Goal: Task Accomplishment & Management: Manage account settings

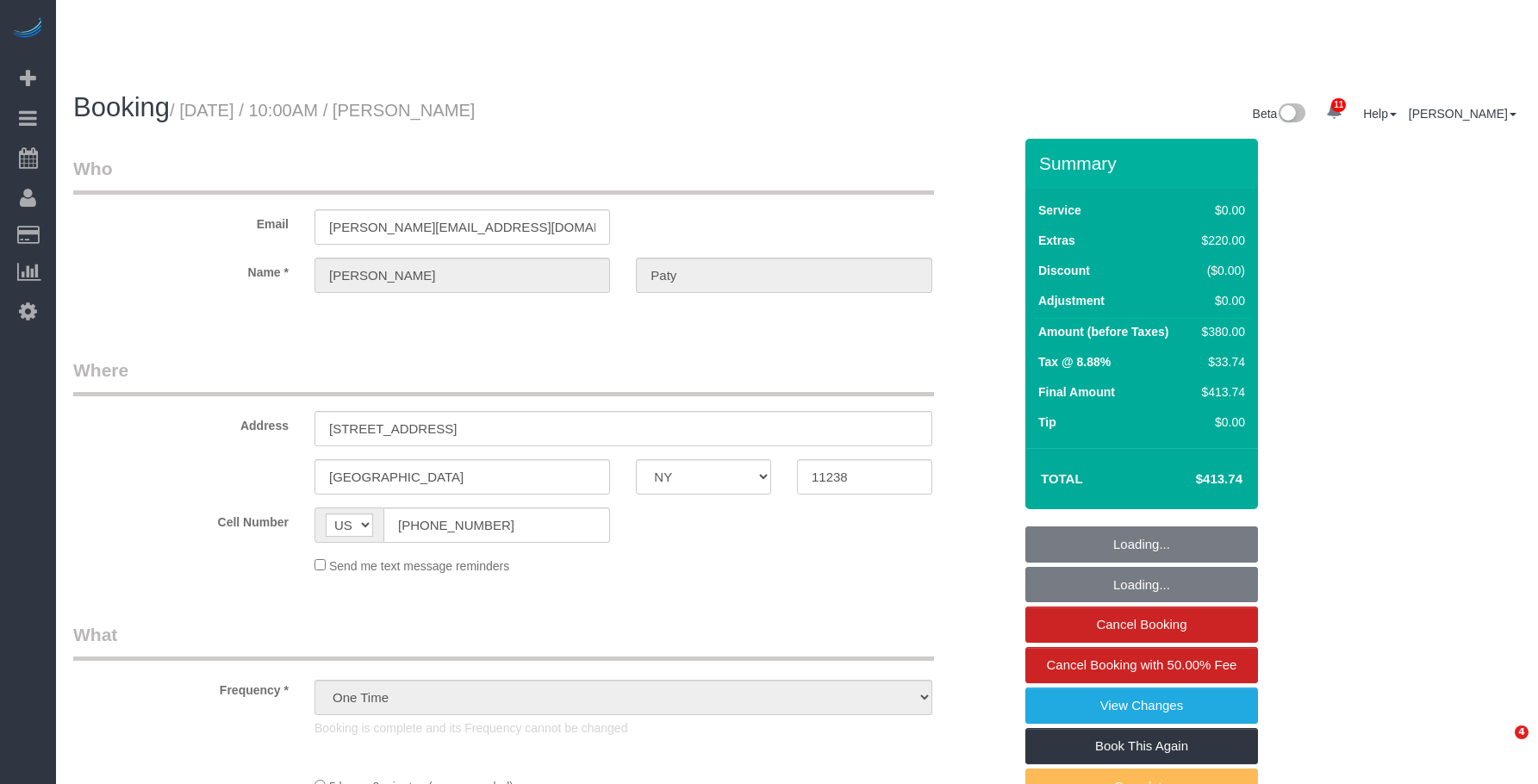
select select "NY"
select select "spot1"
select select "number:89"
select select "number:90"
select select "number:15"
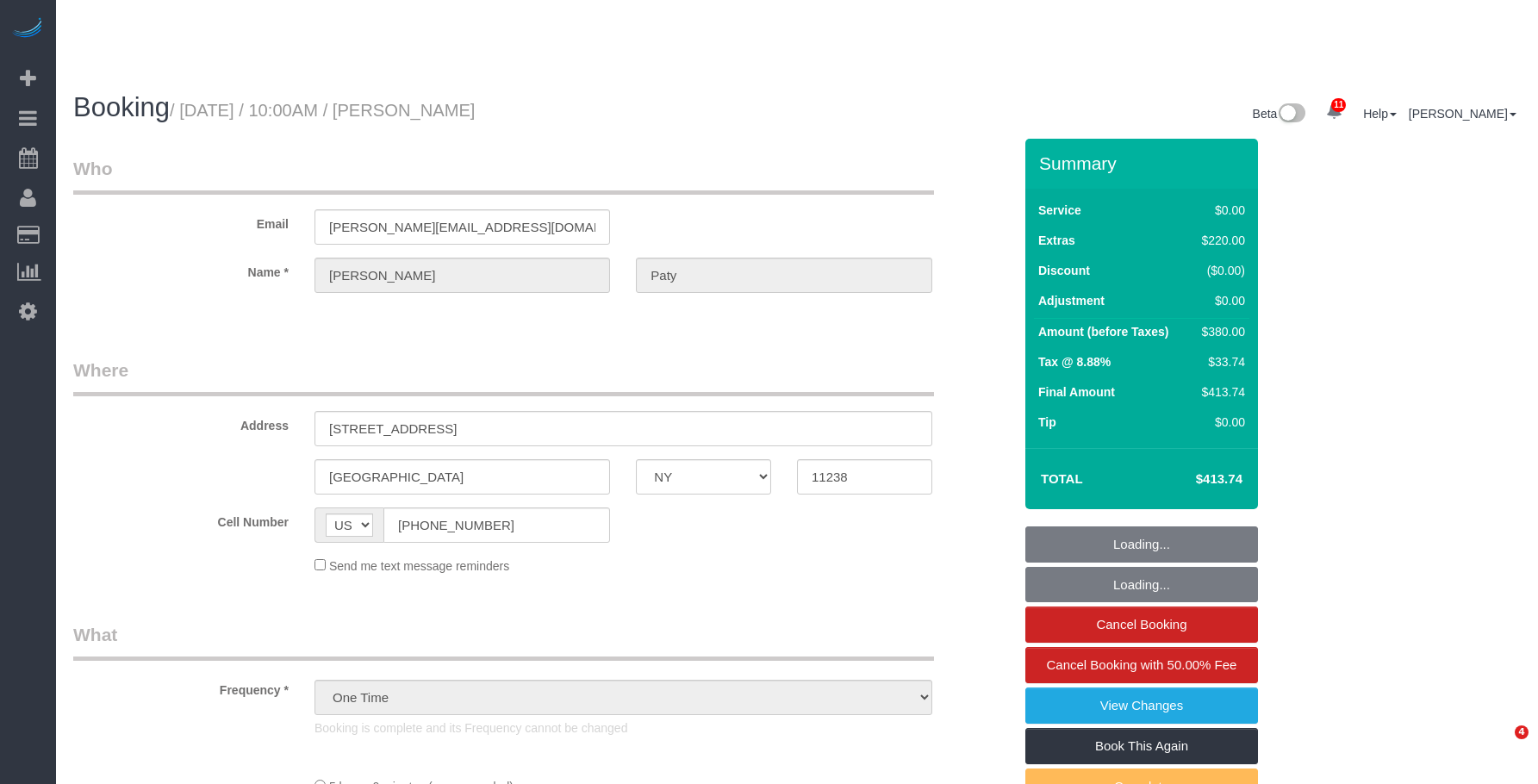
select select "number:5"
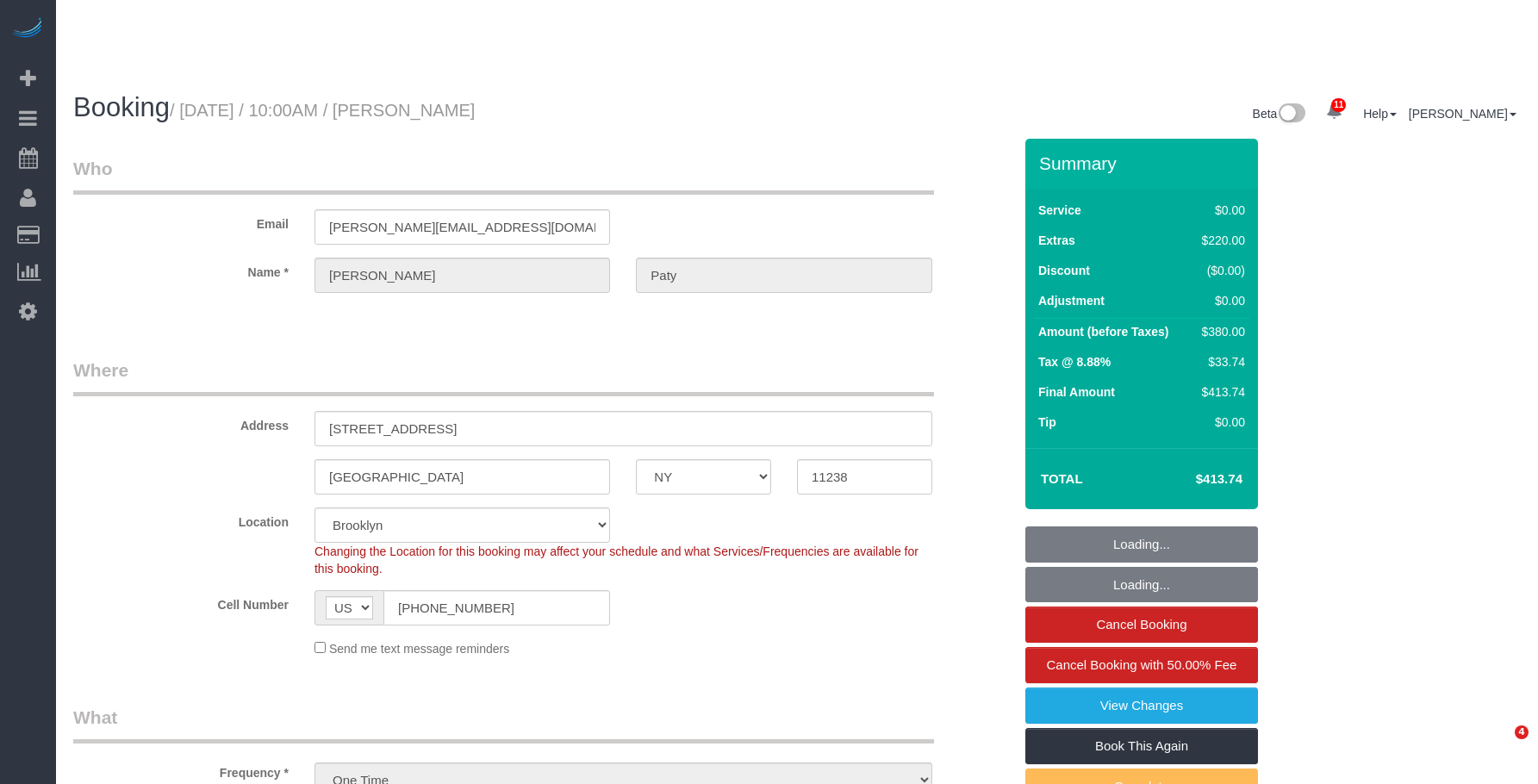
select select "object:1399"
select select "1"
select select "spot6"
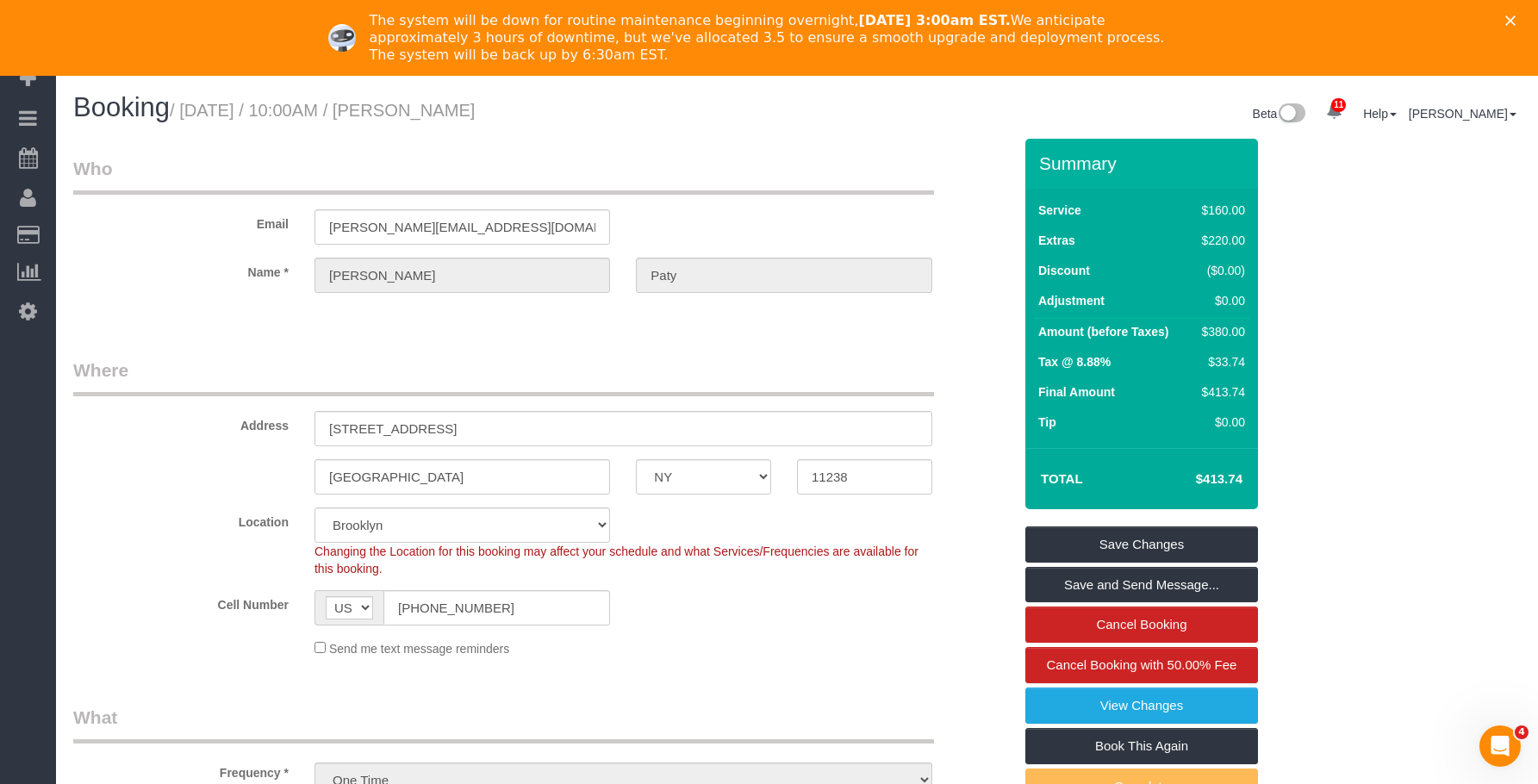
click at [1515, 18] on icon "Close" at bounding box center [1510, 21] width 10 height 10
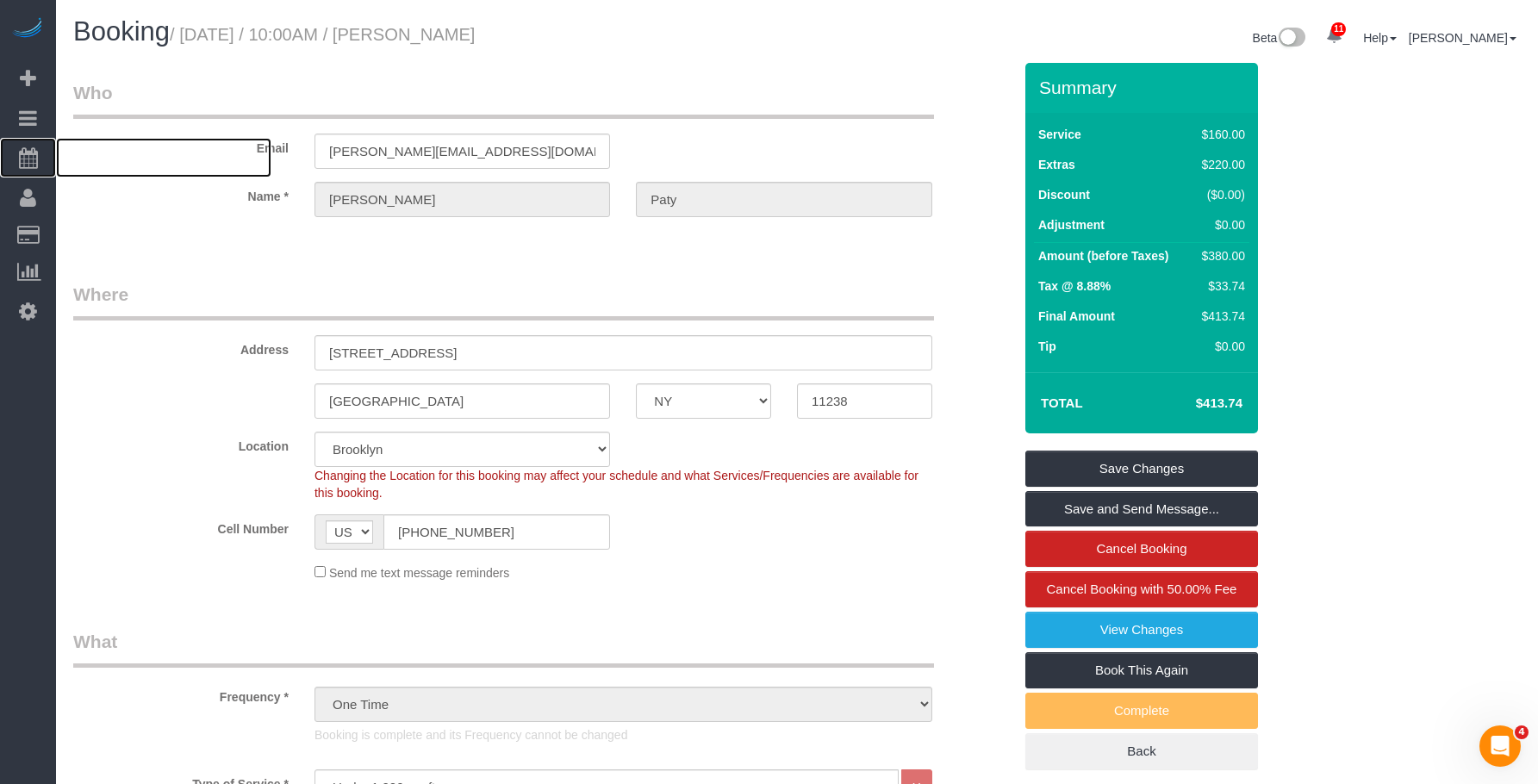
click at [132, 161] on span "Scheduler" at bounding box center [164, 158] width 215 height 39
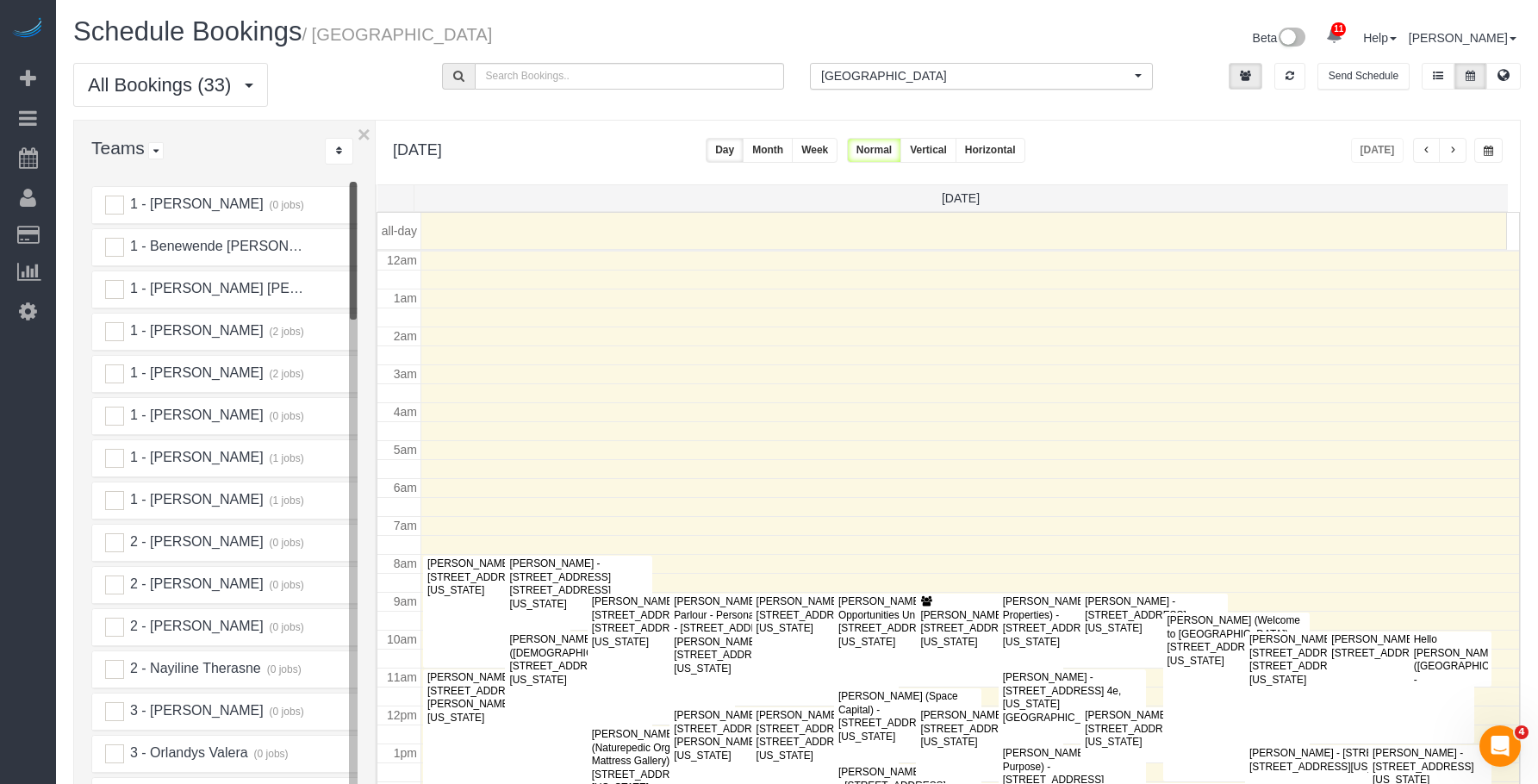
scroll to position [228, 0]
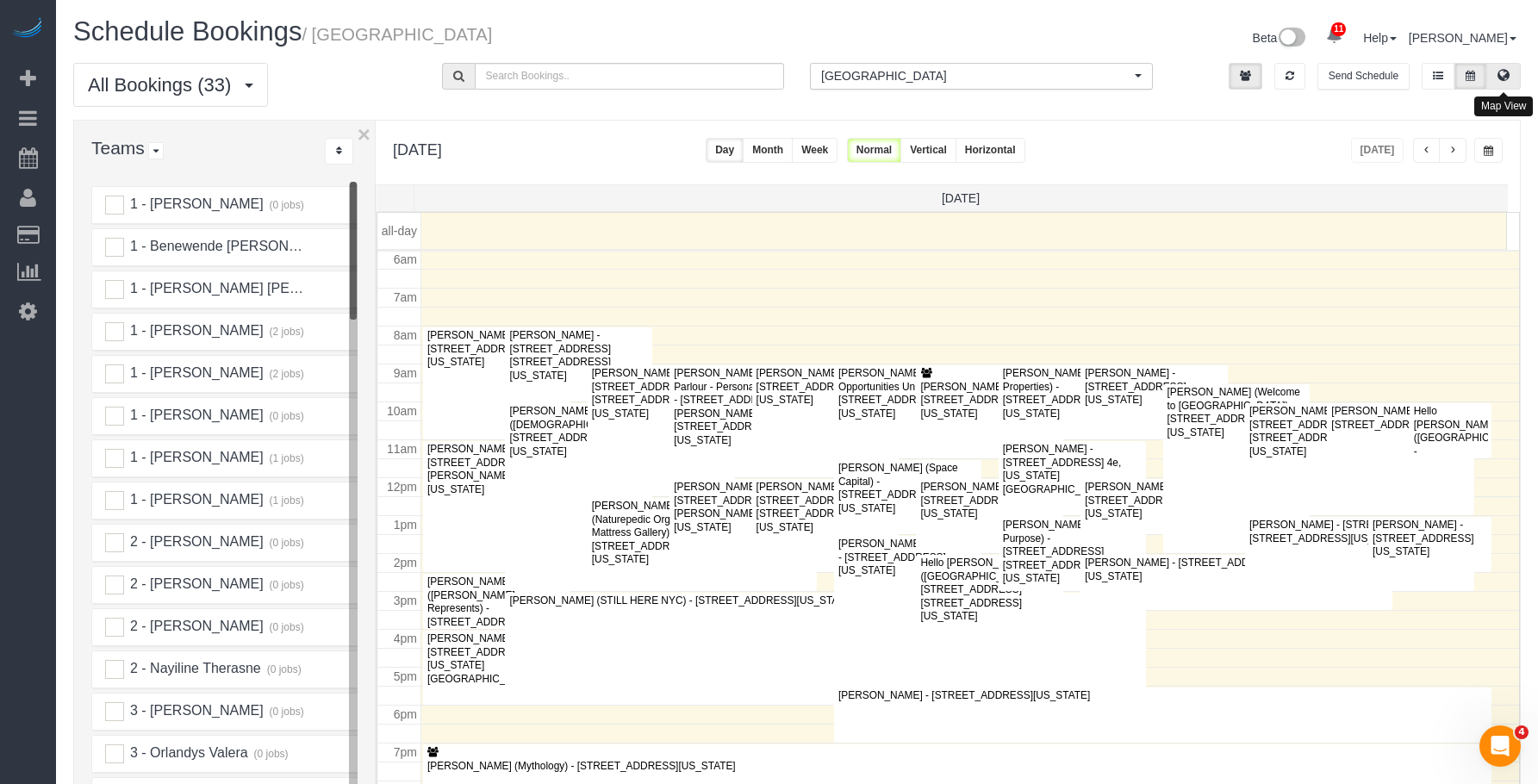
click at [1506, 72] on icon at bounding box center [1503, 75] width 12 height 10
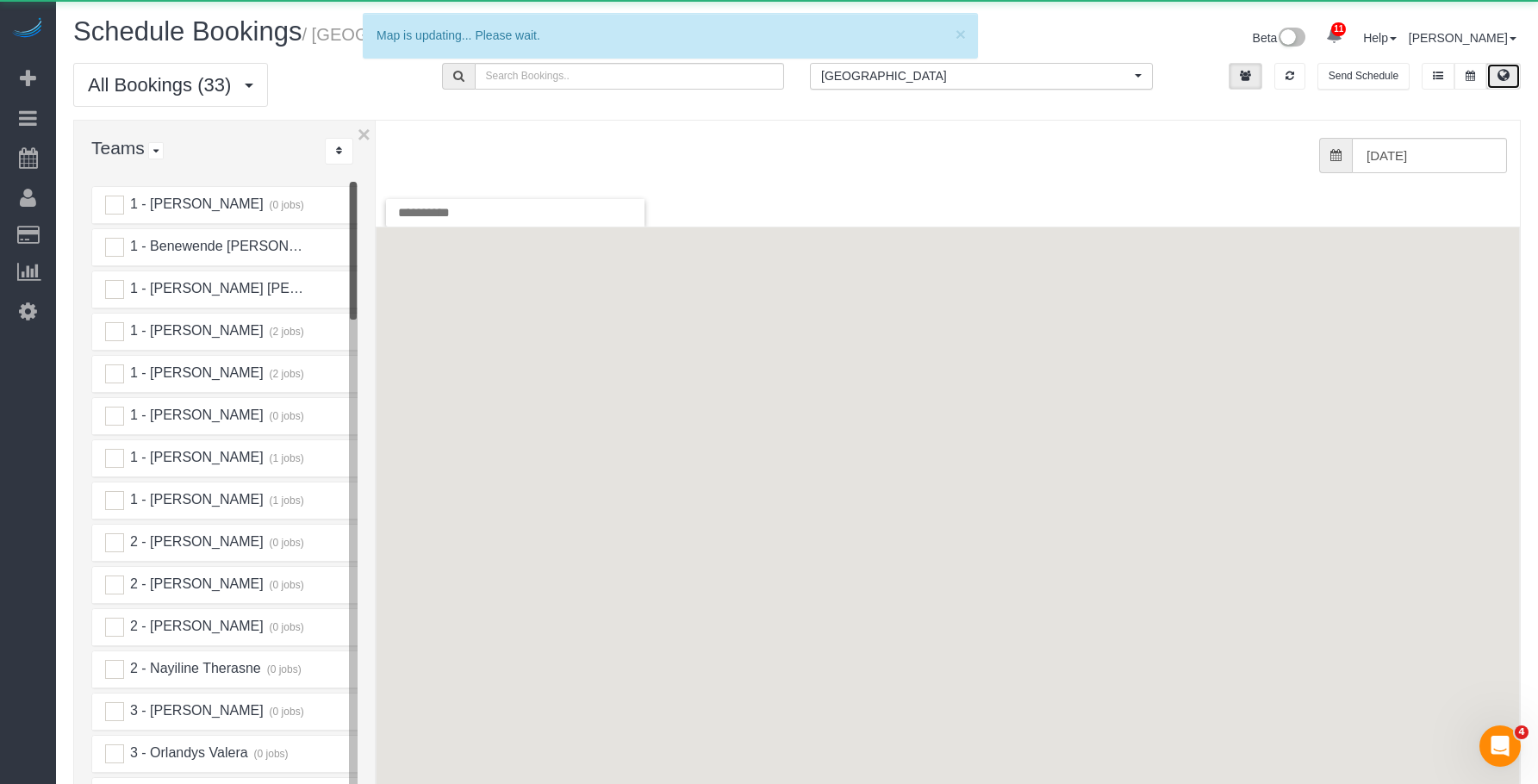
drag, startPoint x: 1012, startPoint y: 73, endPoint x: 991, endPoint y: 111, distance: 43.4
click at [1012, 74] on span "[GEOGRAPHIC_DATA]" at bounding box center [975, 75] width 309 height 17
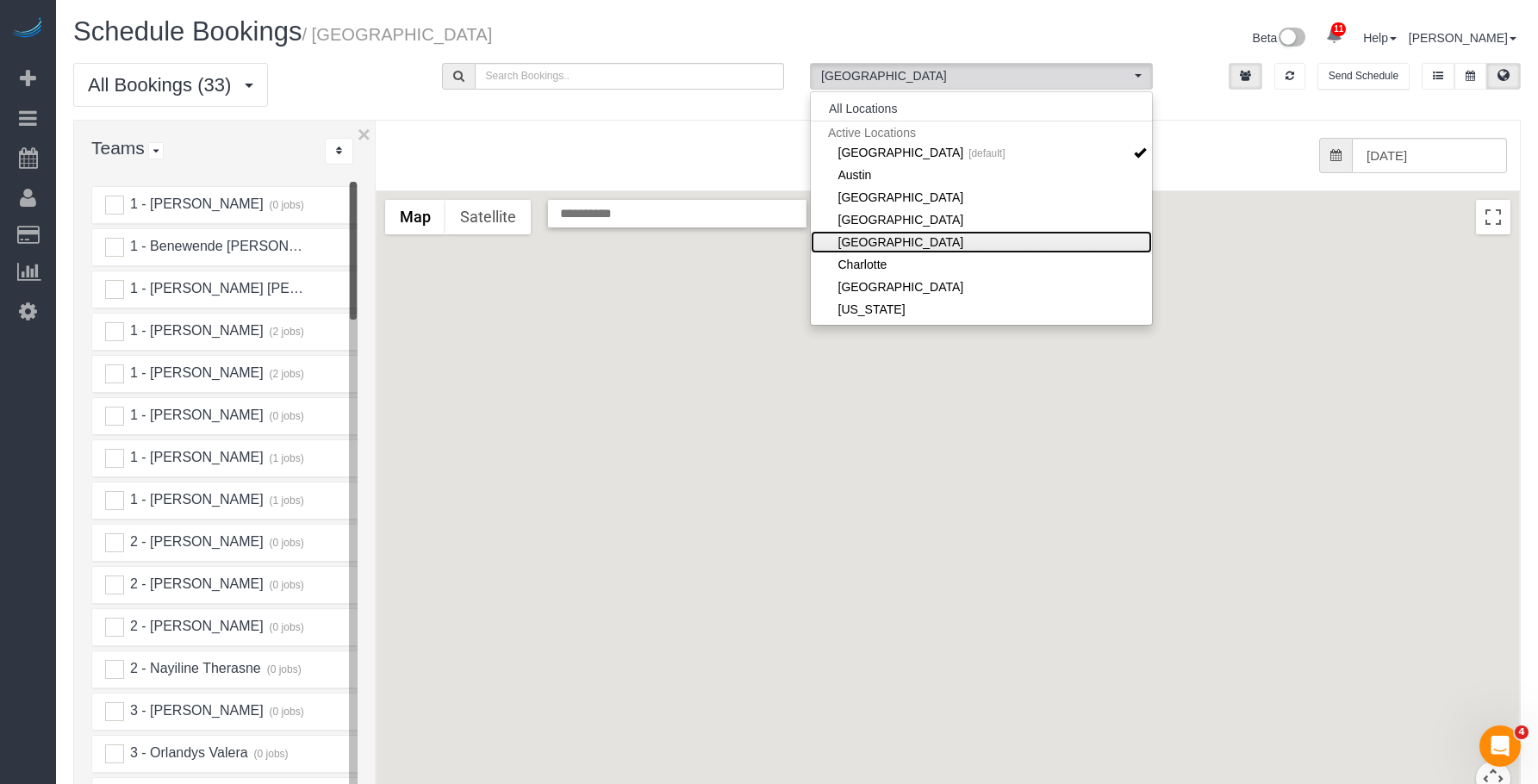
click at [873, 239] on link "[GEOGRAPHIC_DATA]" at bounding box center [981, 242] width 341 height 23
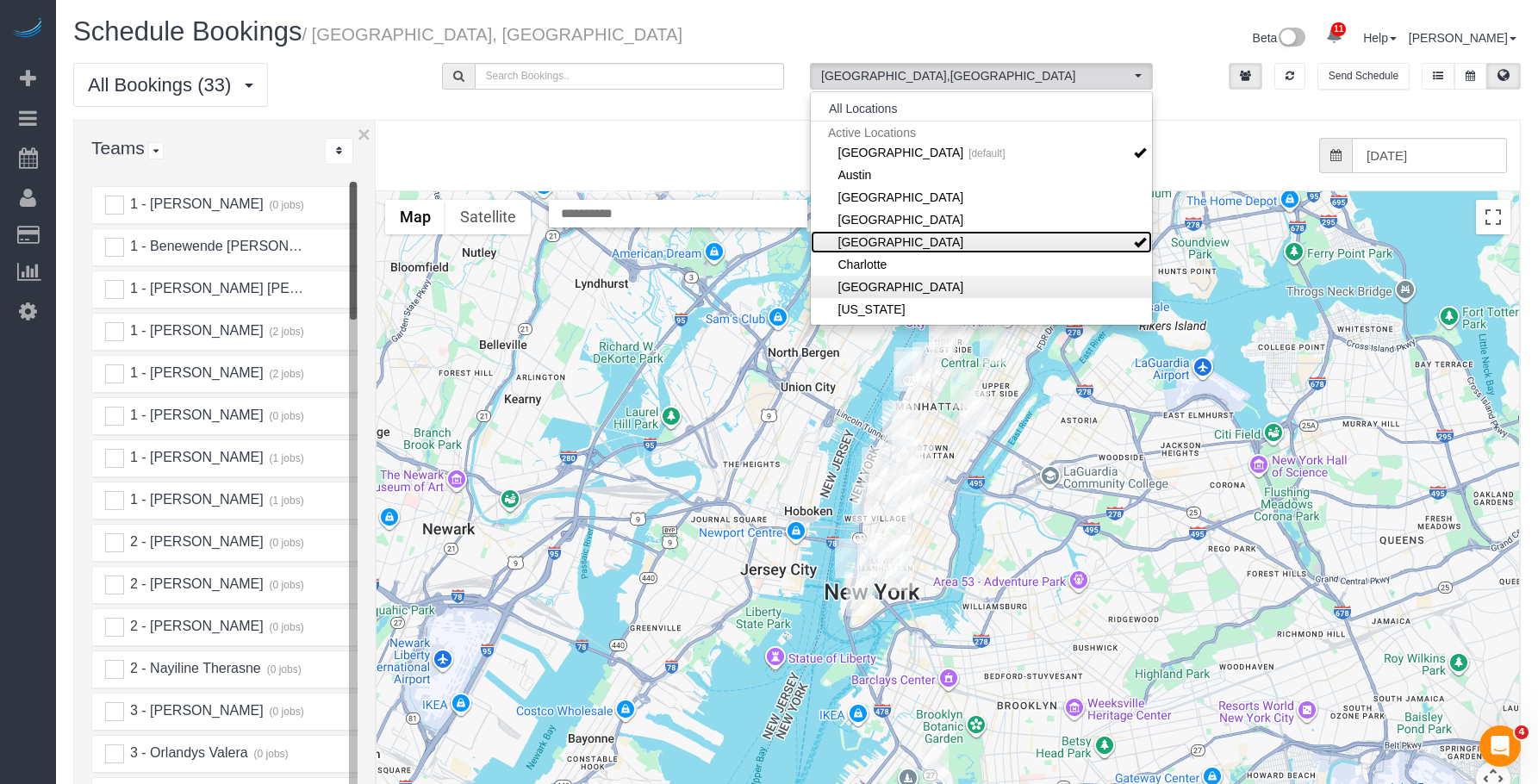
scroll to position [172, 0]
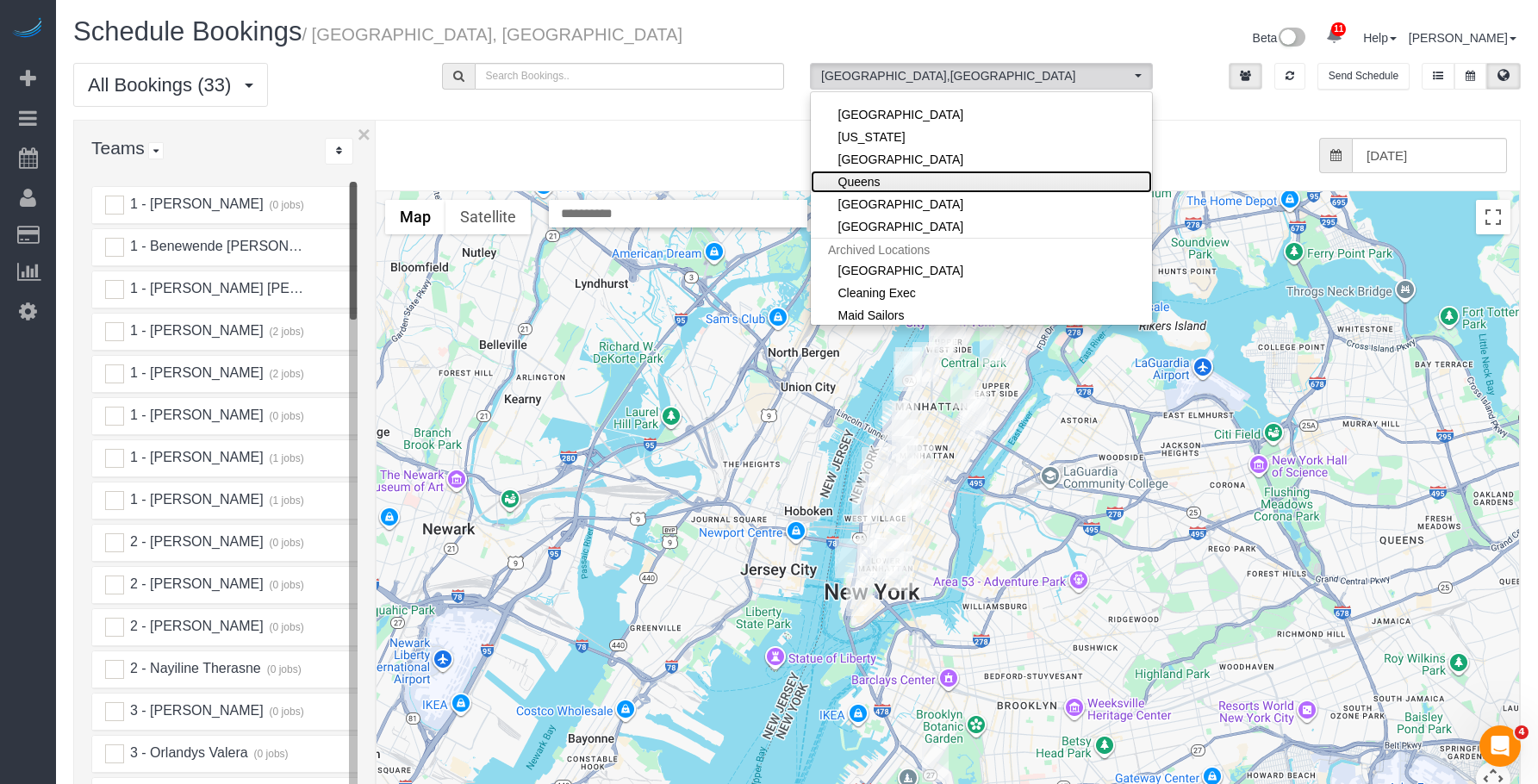
click at [881, 184] on link "Queens" at bounding box center [981, 182] width 341 height 23
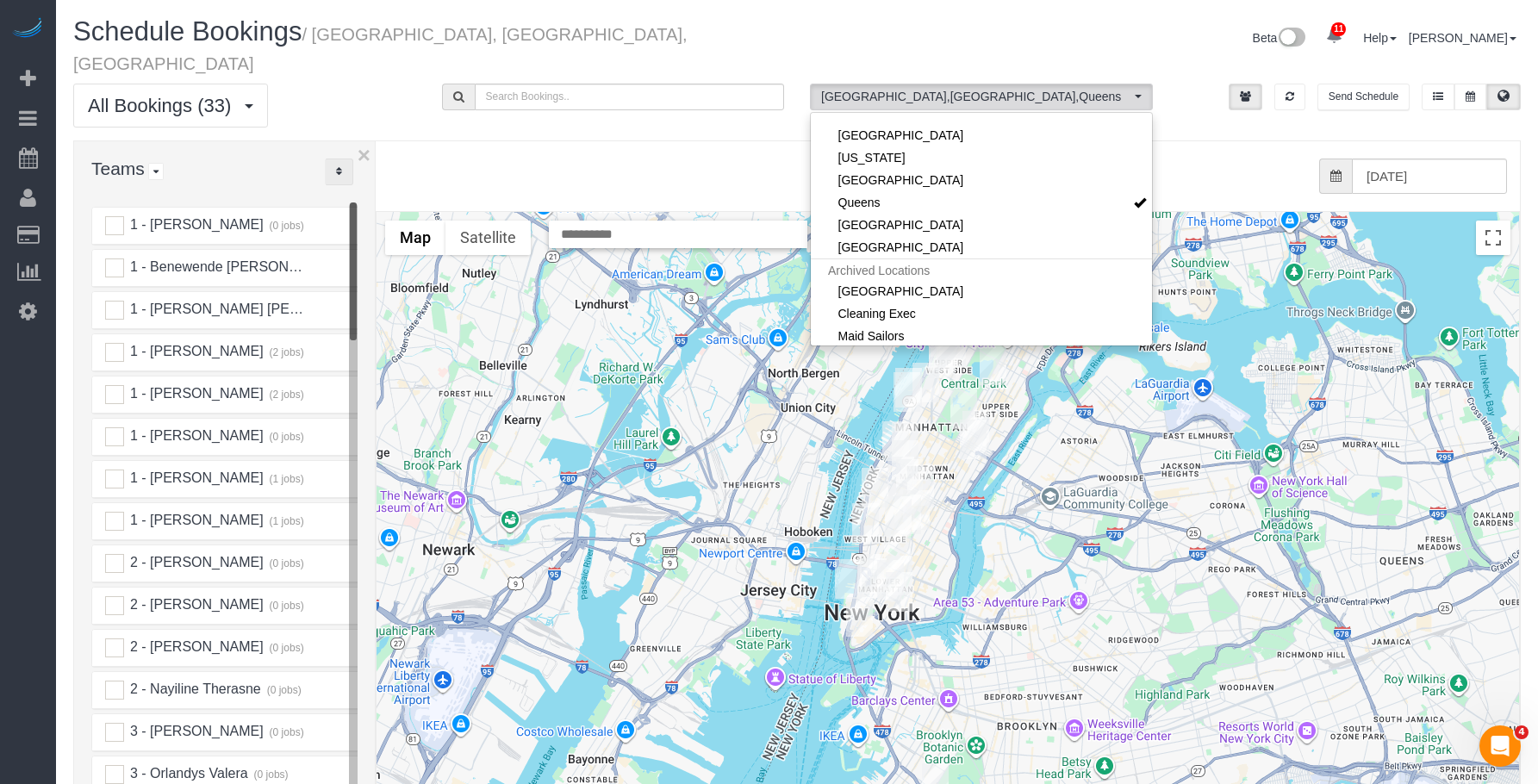
click at [339, 166] on icon "..." at bounding box center [339, 171] width 6 height 10
click at [369, 214] on link "A-Z" at bounding box center [394, 225] width 136 height 23
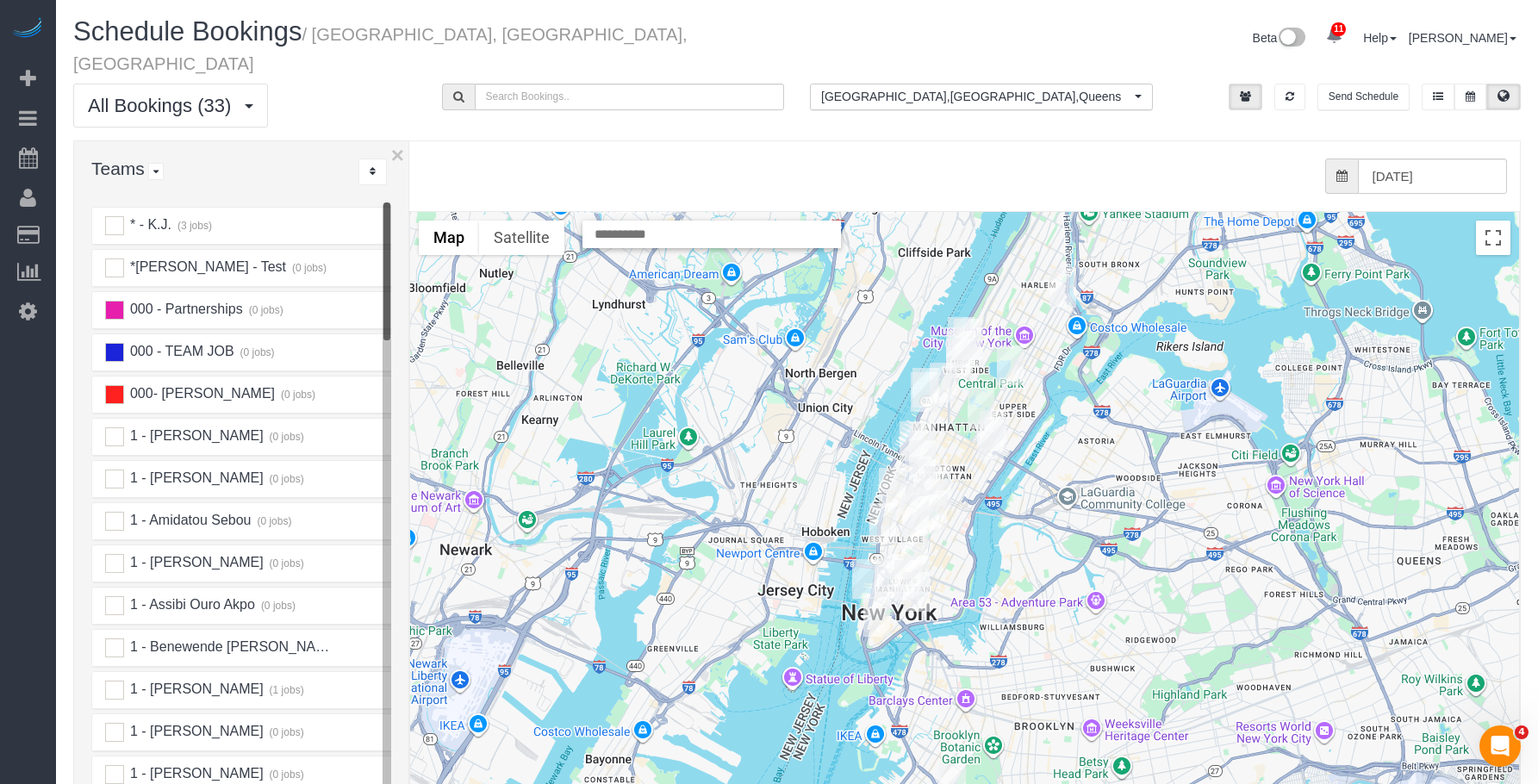
drag, startPoint x: 378, startPoint y: 179, endPoint x: 406, endPoint y: 182, distance: 28.2
click at [406, 182] on div "× Teams All Teams All Active Teams Active Teams For Location(s) Rating A-Z * - …" at bounding box center [797, 528] width 1448 height 777
